Goal: Check status: Check status

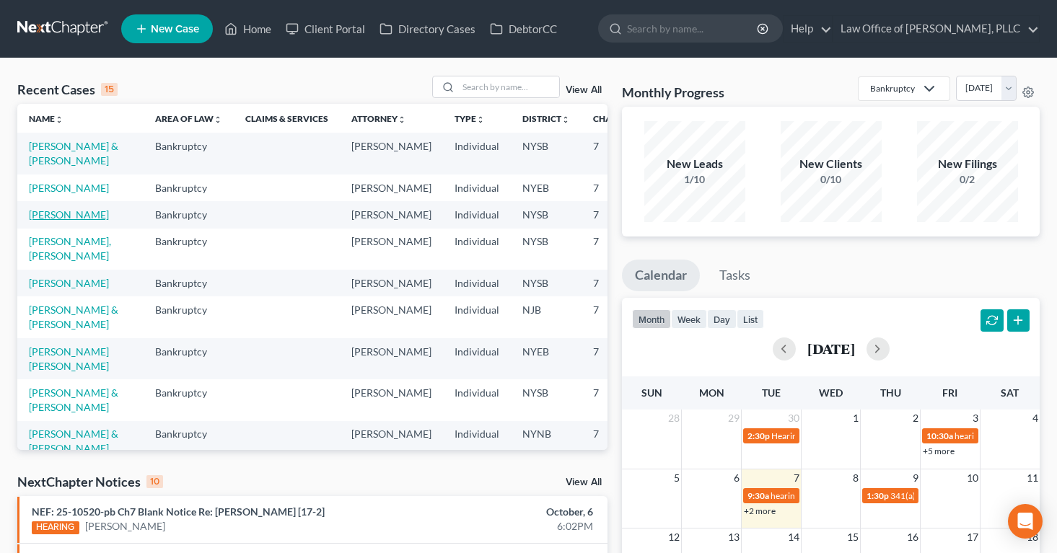
click at [35, 221] on link "[PERSON_NAME]" at bounding box center [69, 214] width 80 height 12
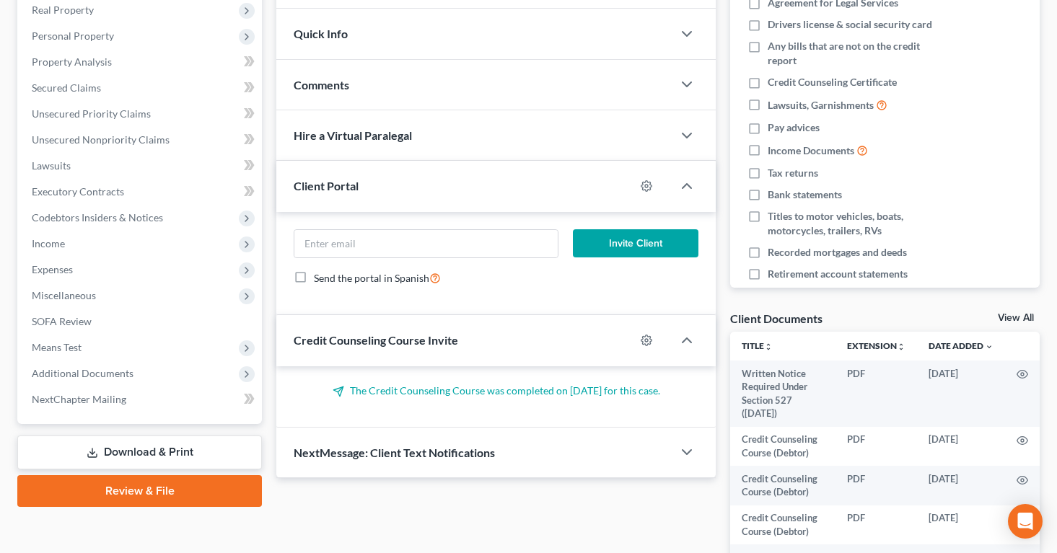
scroll to position [246, 0]
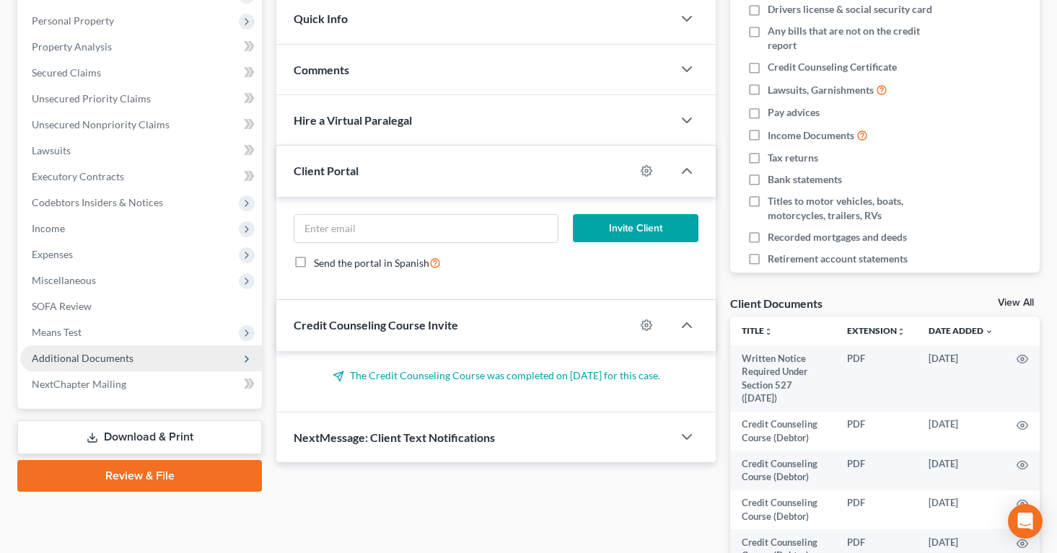
click at [54, 352] on span "Additional Documents" at bounding box center [83, 358] width 102 height 12
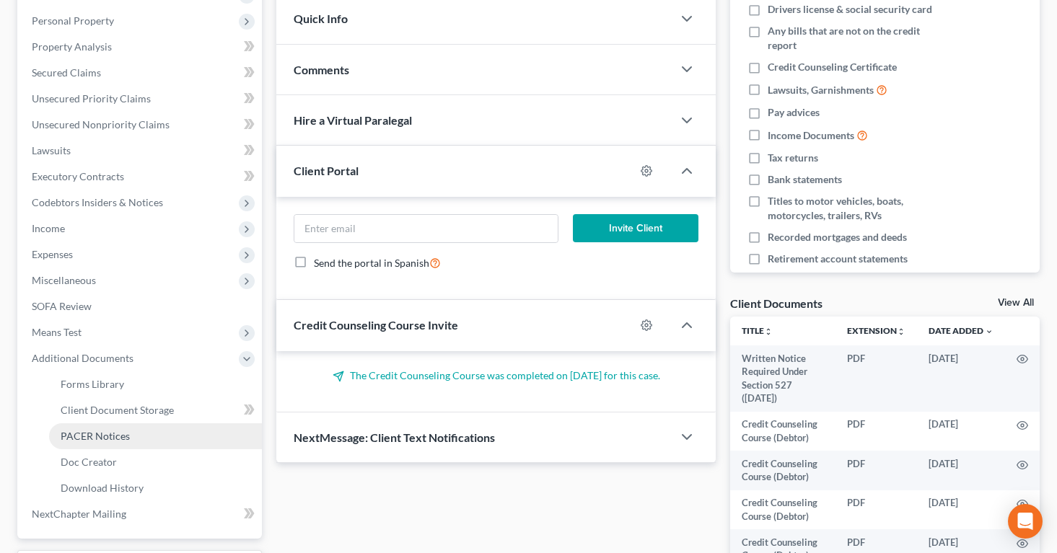
click at [76, 431] on span "PACER Notices" at bounding box center [95, 436] width 69 height 12
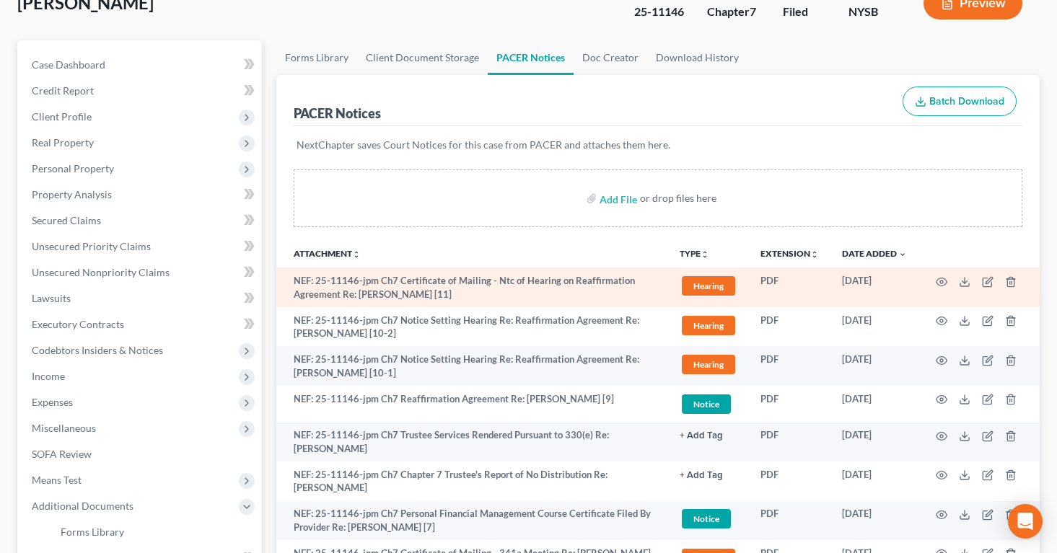
scroll to position [103, 0]
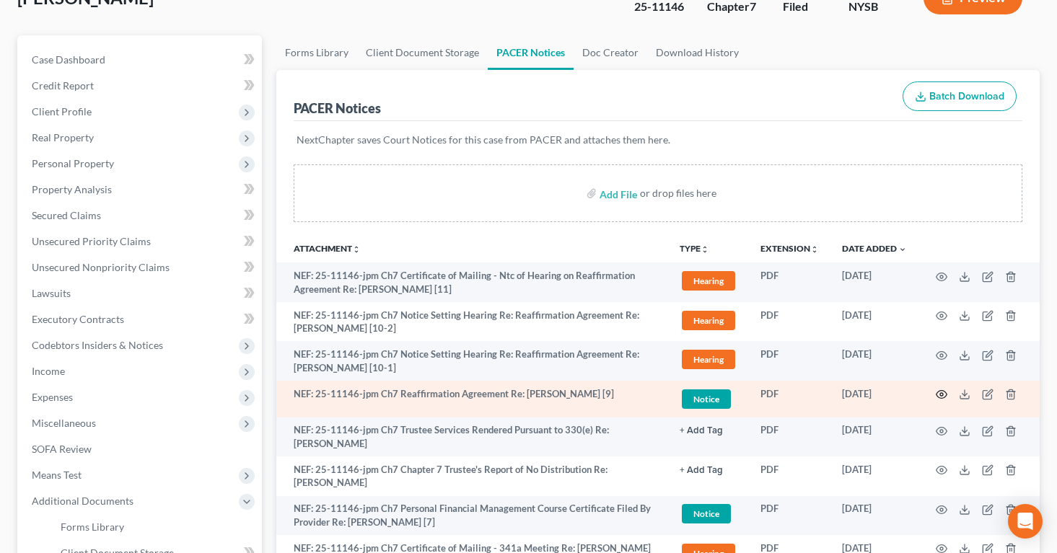
click at [940, 392] on icon "button" at bounding box center [942, 395] width 12 height 12
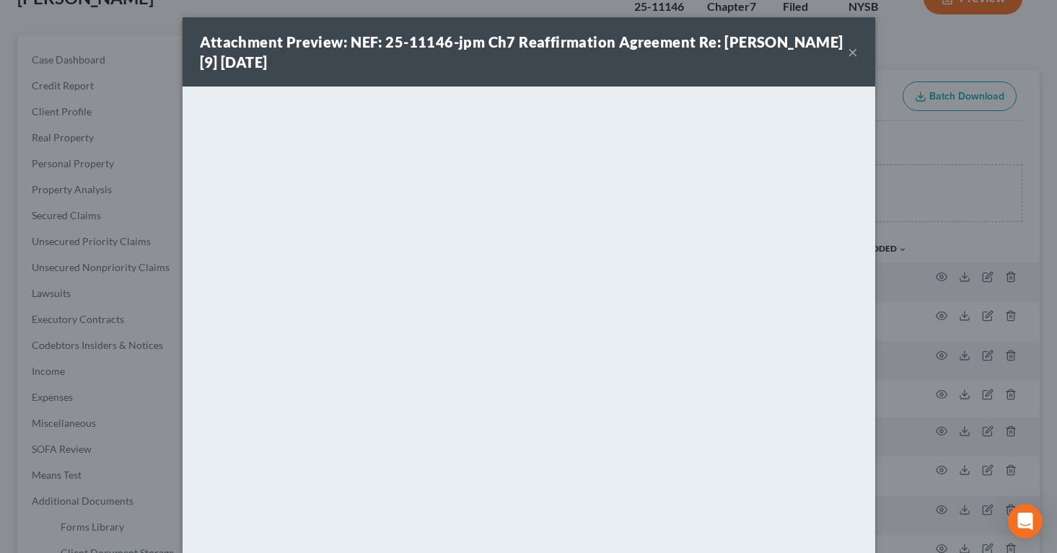
drag, startPoint x: 723, startPoint y: 47, endPoint x: 726, endPoint y: 61, distance: 14.2
click at [726, 61] on div "Attachment Preview: NEF: 25-11146-jpm Ch7 Reaffirmation Agreement Re: [PERSON_N…" at bounding box center [524, 52] width 648 height 40
click at [722, 75] on div "Attachment Preview: NEF: 25-11146-jpm Ch7 Reaffirmation Agreement Re: [PERSON_N…" at bounding box center [529, 51] width 693 height 69
click at [915, 182] on div "Attachment Preview: NEF: 25-11146-jpm Ch7 Reaffirmation Agreement Re: [PERSON_N…" at bounding box center [528, 276] width 1057 height 553
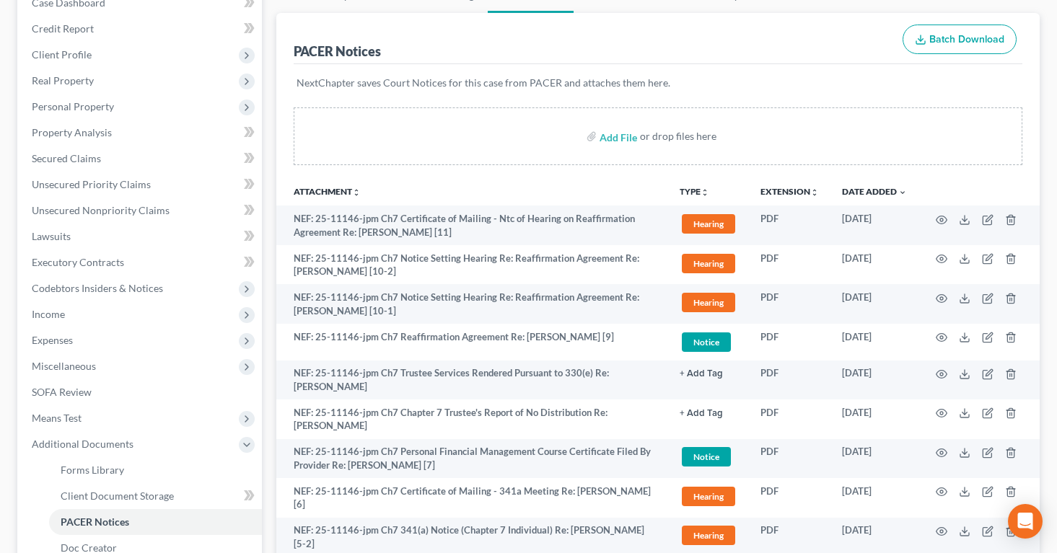
scroll to position [166, 0]
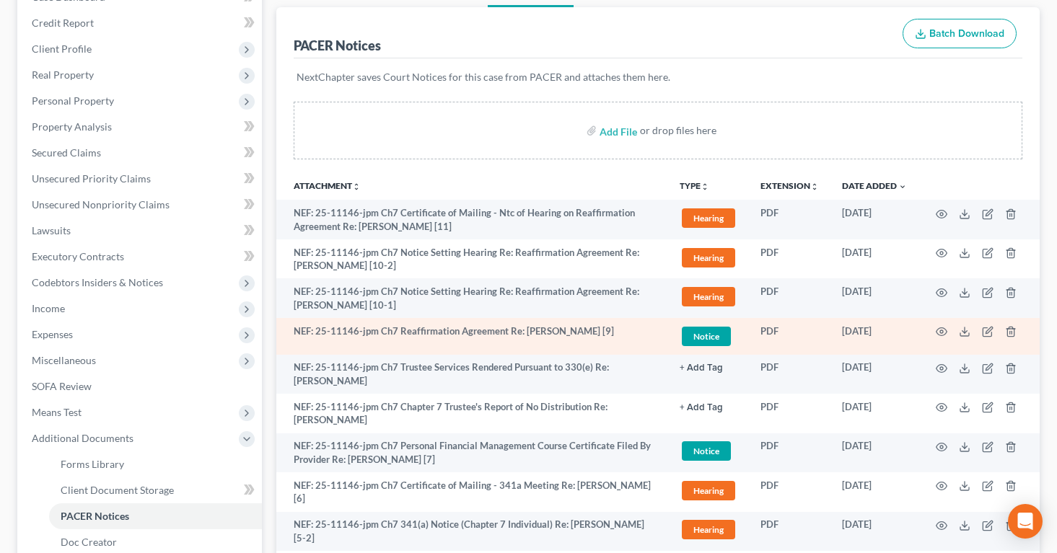
click at [698, 333] on span "Notice" at bounding box center [706, 336] width 49 height 19
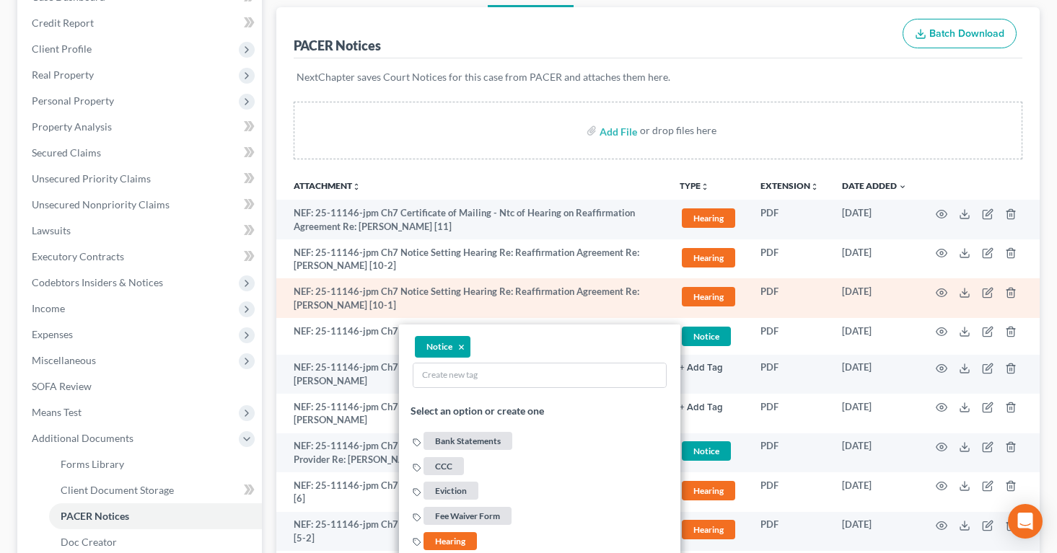
click at [641, 296] on td "NEF: 25-11146-jpm Ch7 Notice Setting Hearing Re: Reaffirmation Agreement Re: [P…" at bounding box center [472, 298] width 392 height 40
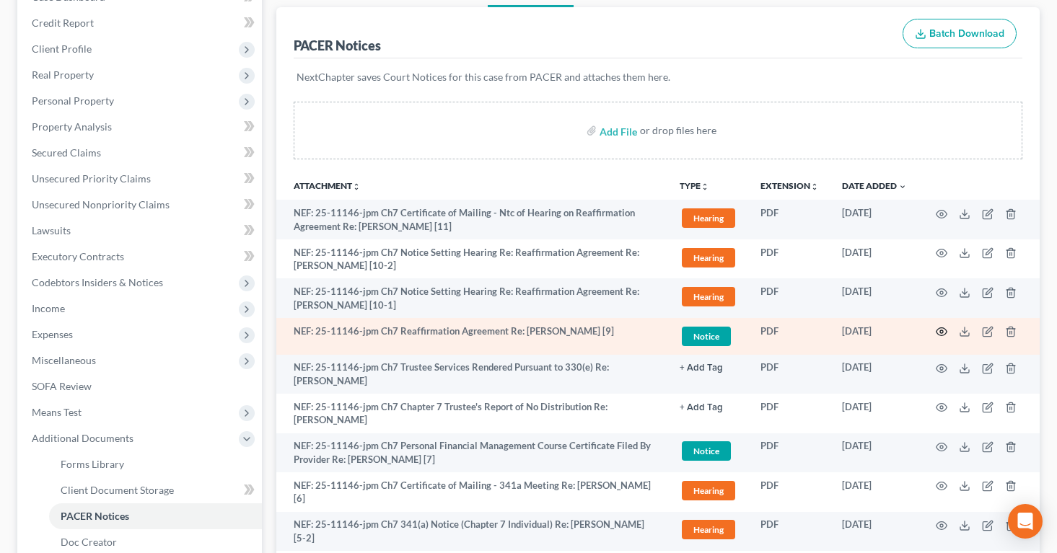
click at [941, 332] on circle "button" at bounding box center [941, 331] width 3 height 3
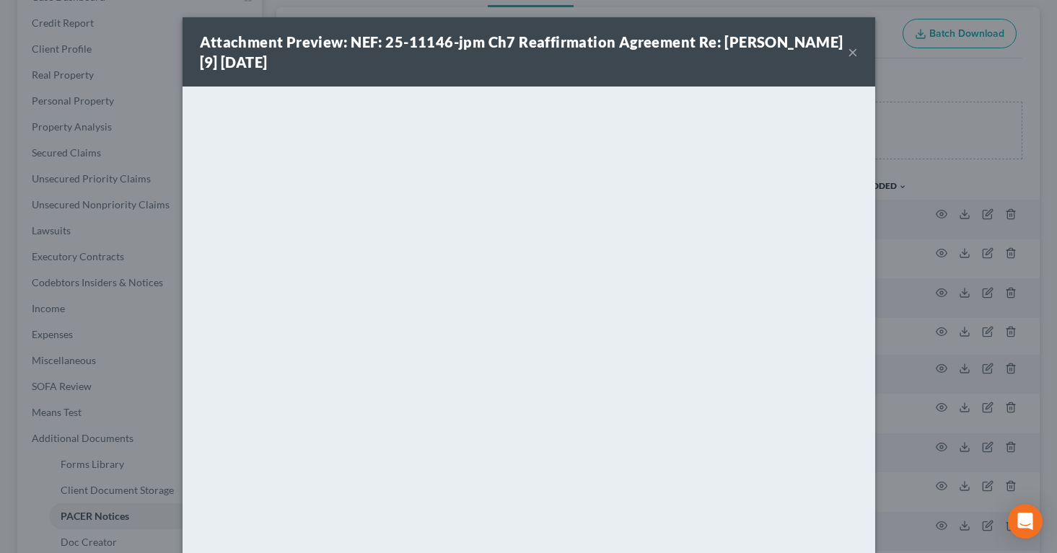
click at [851, 53] on button "×" at bounding box center [853, 51] width 10 height 17
